Goal: Navigation & Orientation: Go to known website

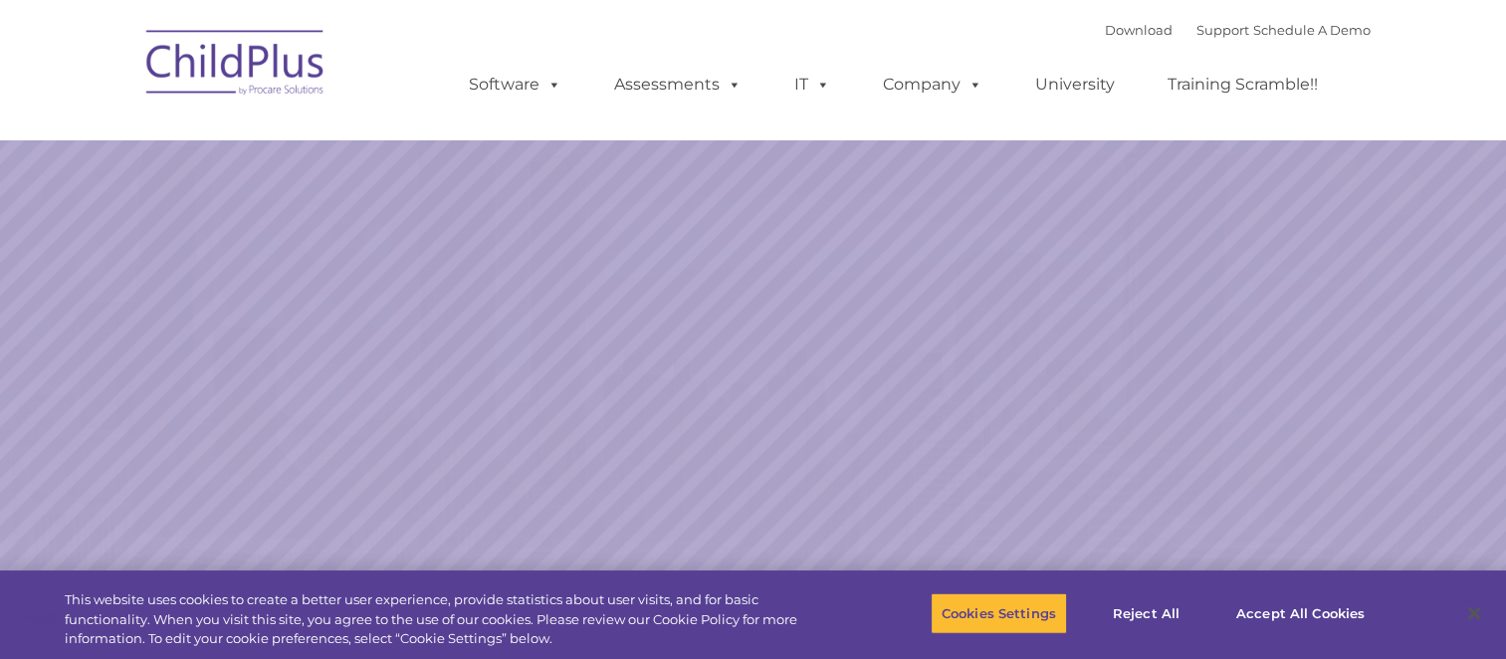
select select "MEDIUM"
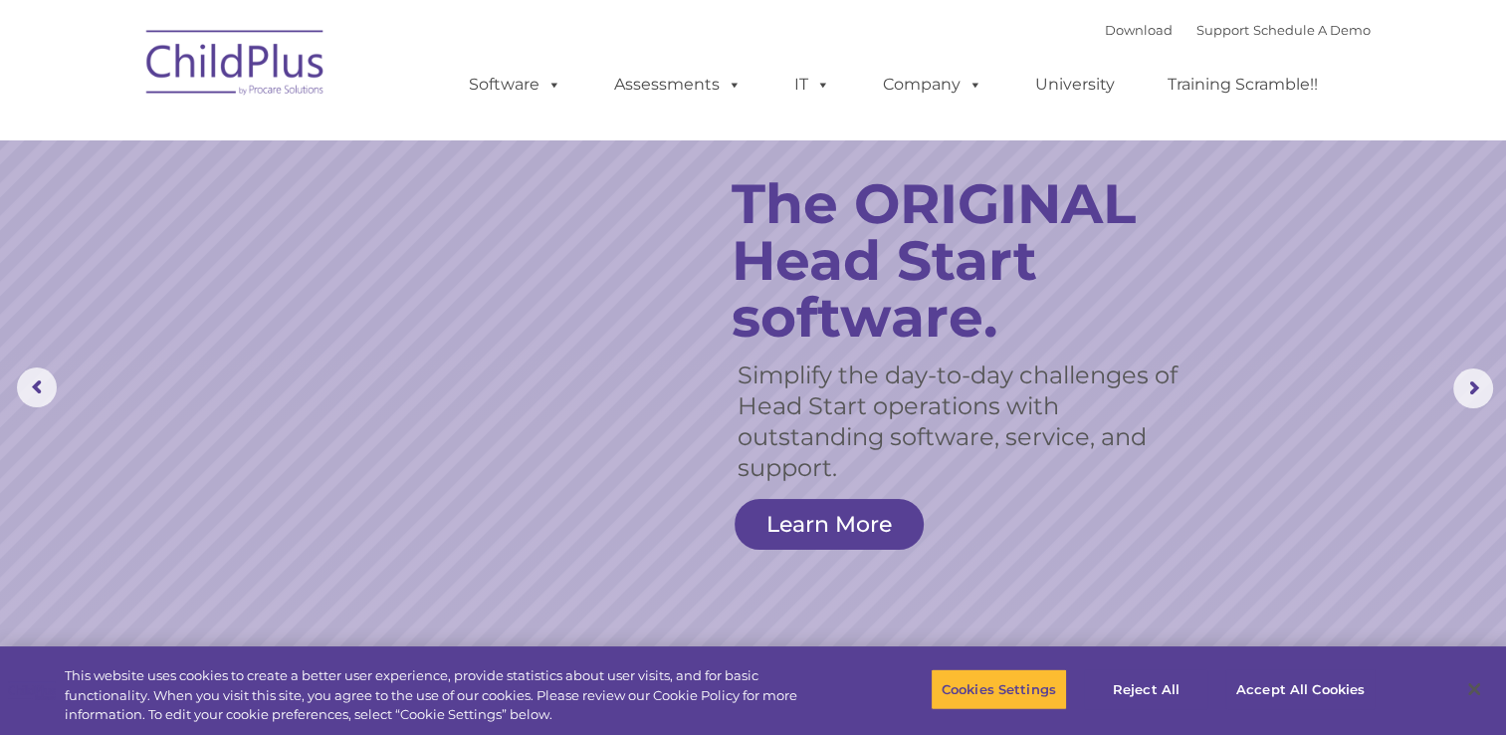
click at [247, 70] on img at bounding box center [235, 66] width 199 height 100
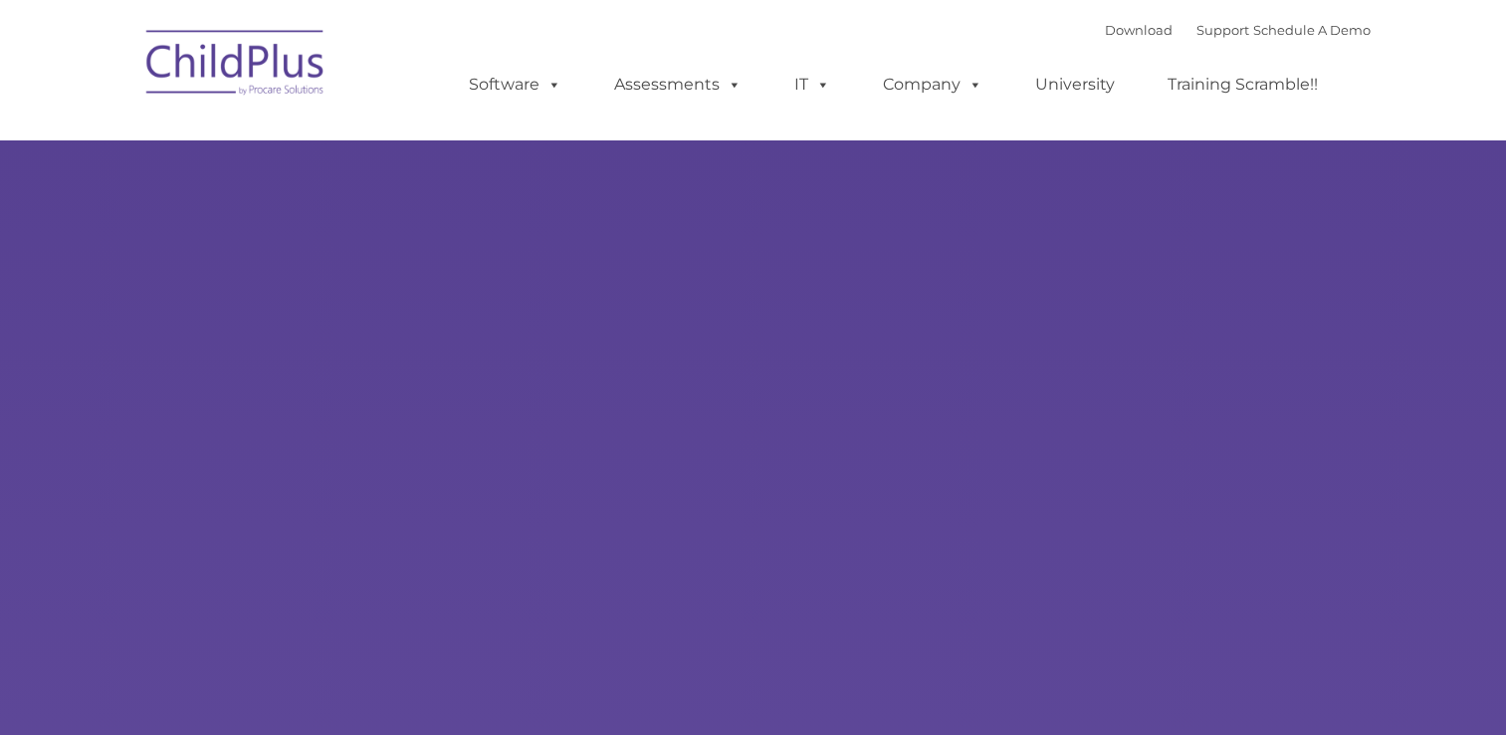
type input ""
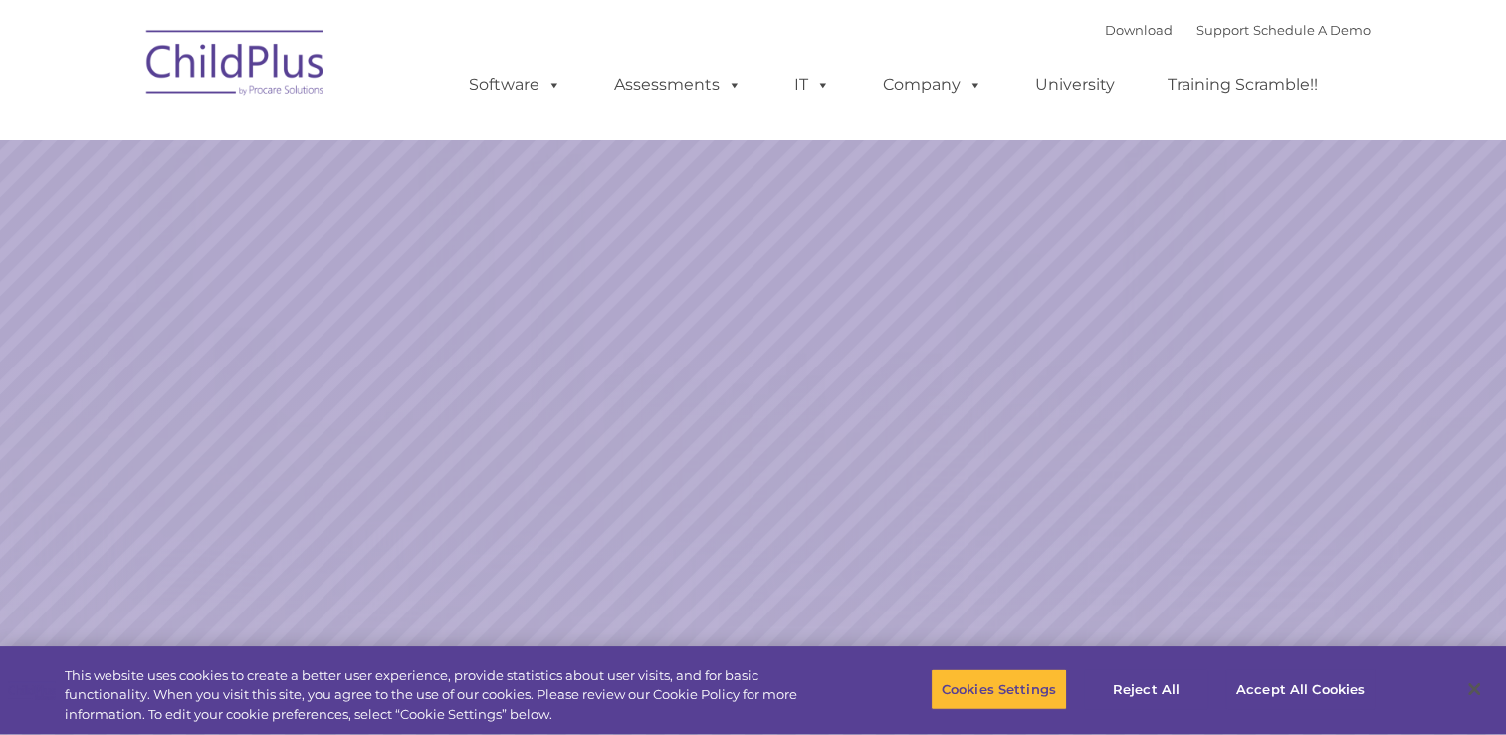
select select "MEDIUM"
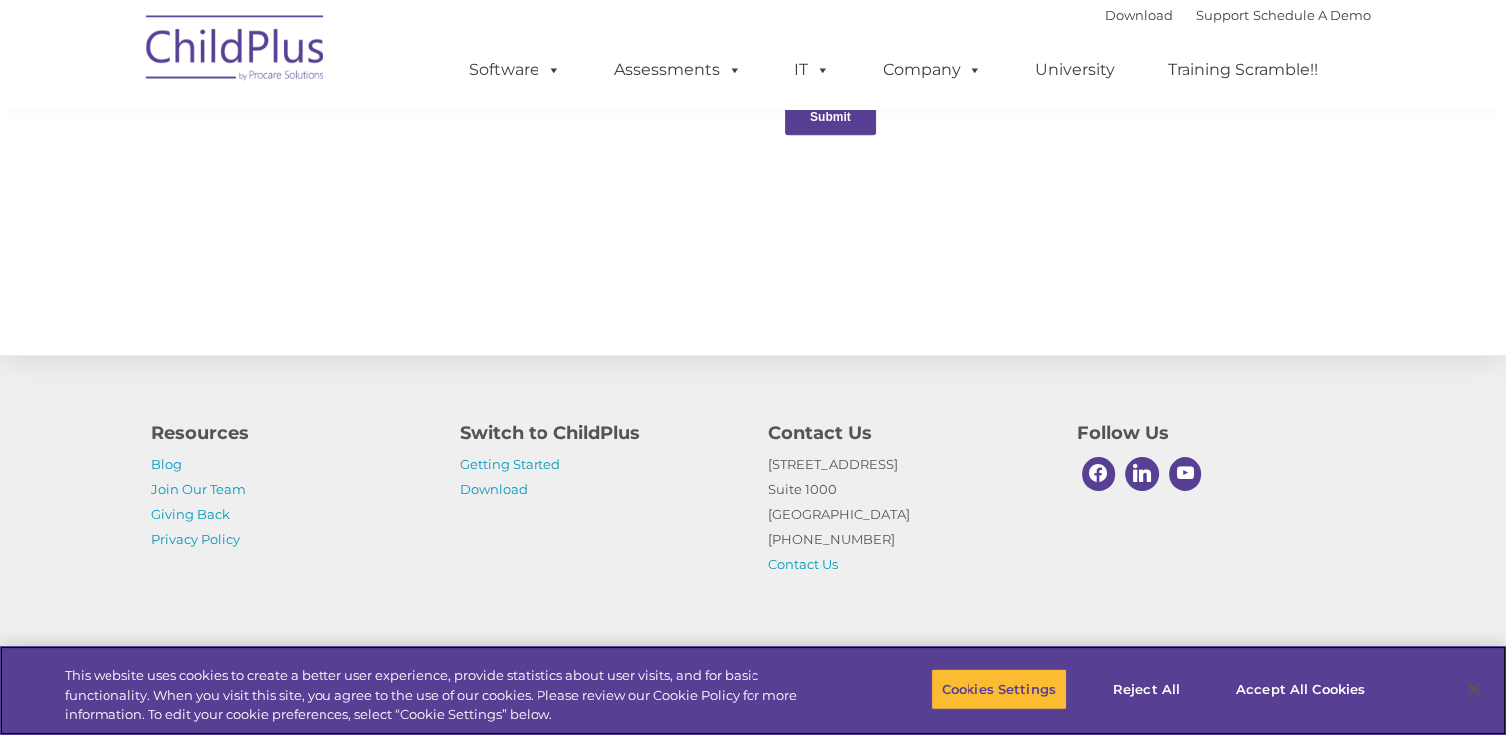
scroll to position [2196, 0]
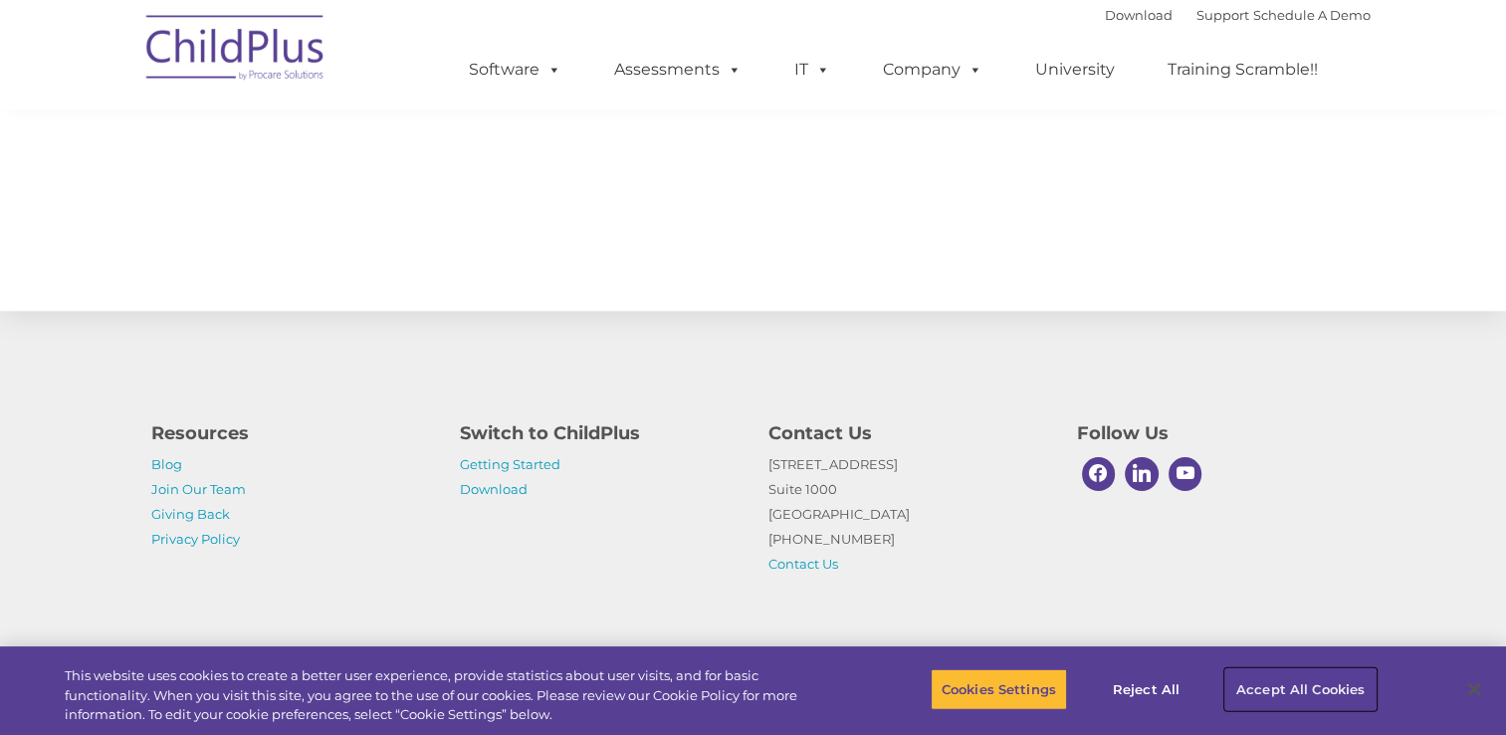
click at [1279, 689] on button "Accept All Cookies" at bounding box center [1300, 689] width 150 height 42
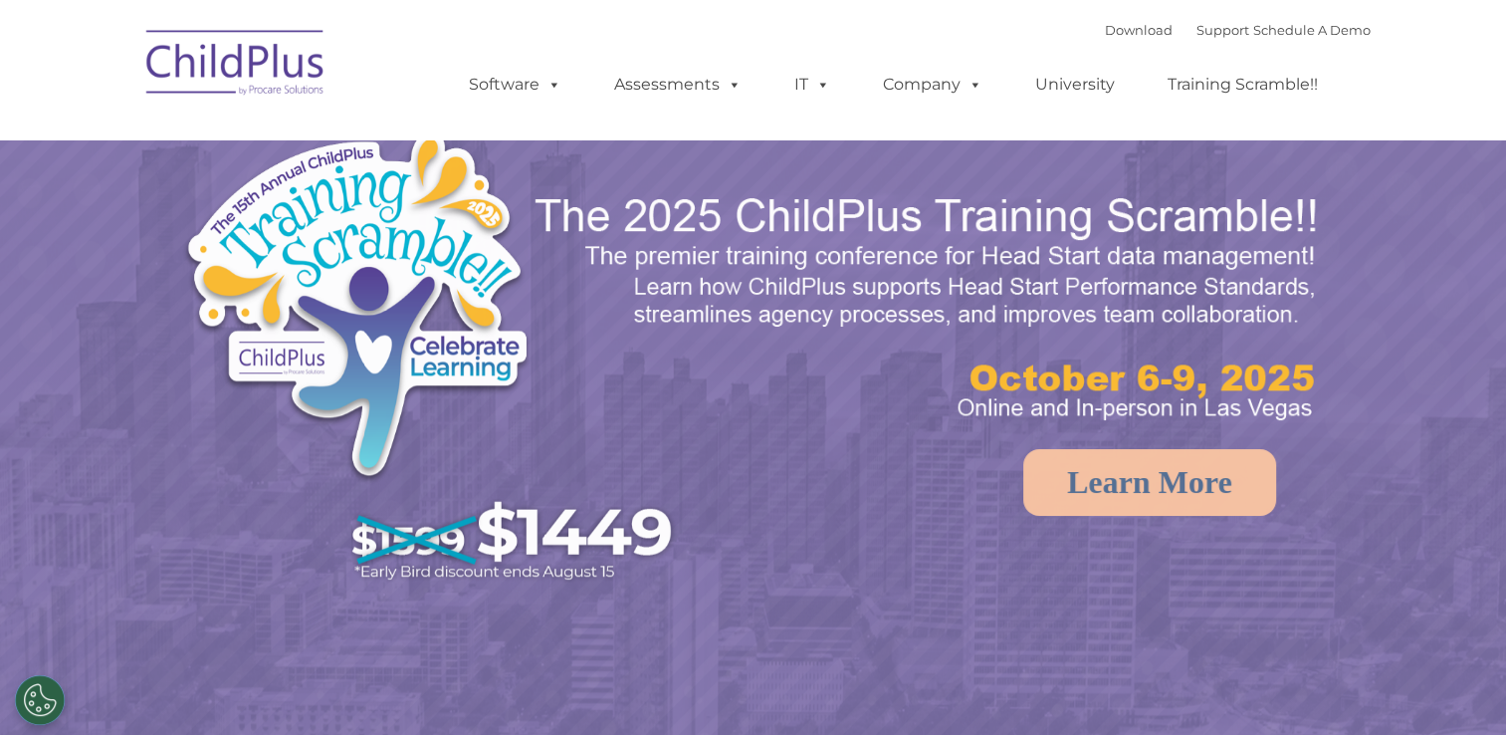
select select "MEDIUM"
